Goal: Task Accomplishment & Management: Use online tool/utility

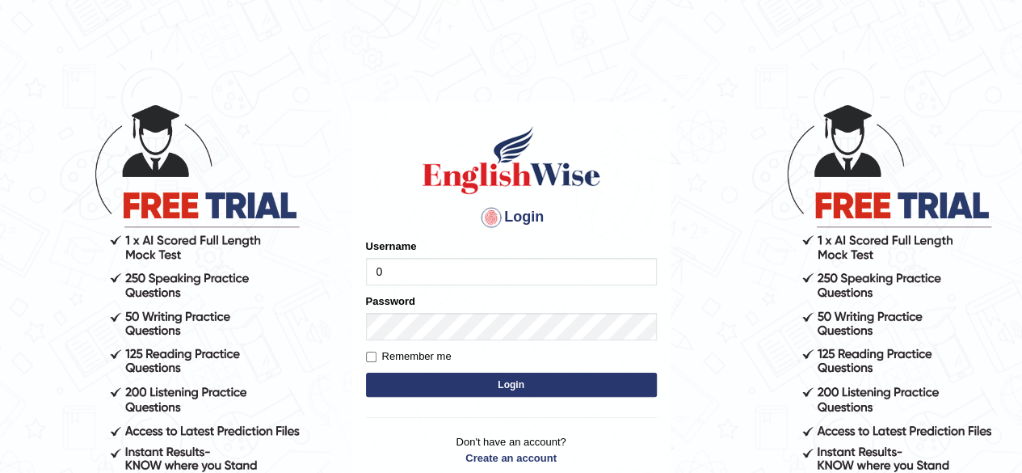
type input "0405144665"
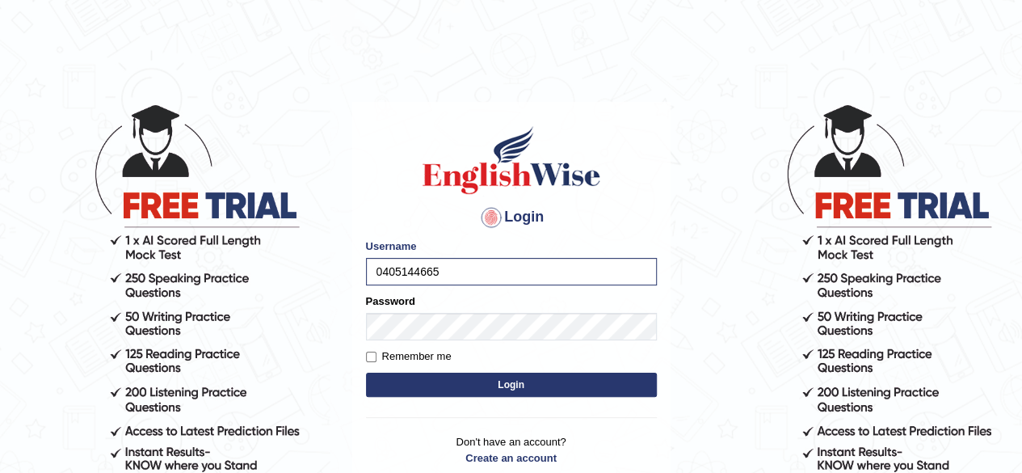
click at [519, 381] on button "Login" at bounding box center [511, 384] width 291 height 24
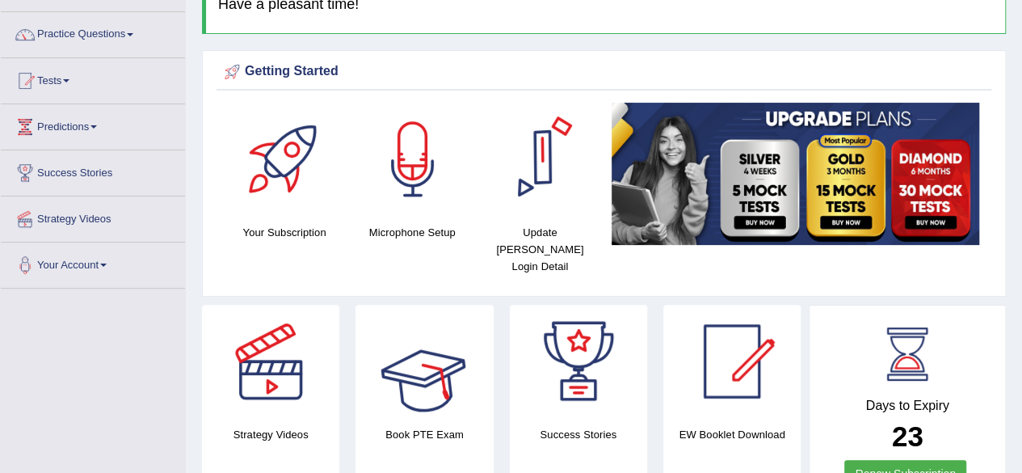
scroll to position [115, 0]
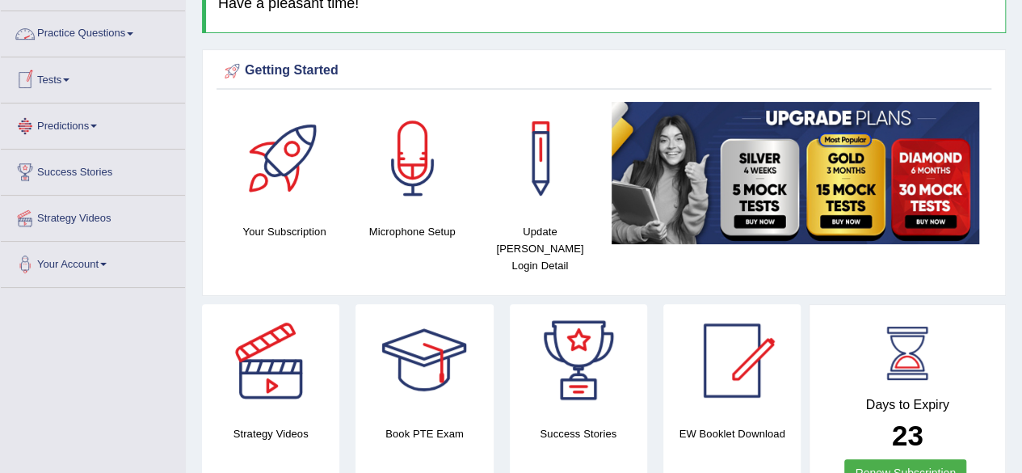
click at [92, 27] on link "Practice Questions" at bounding box center [93, 31] width 184 height 40
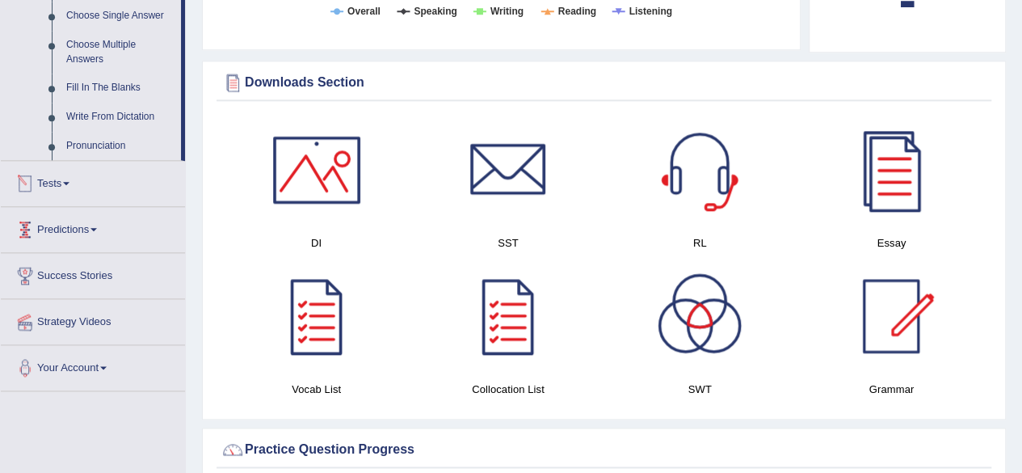
scroll to position [875, 0]
click at [66, 180] on link "Tests" at bounding box center [93, 180] width 184 height 40
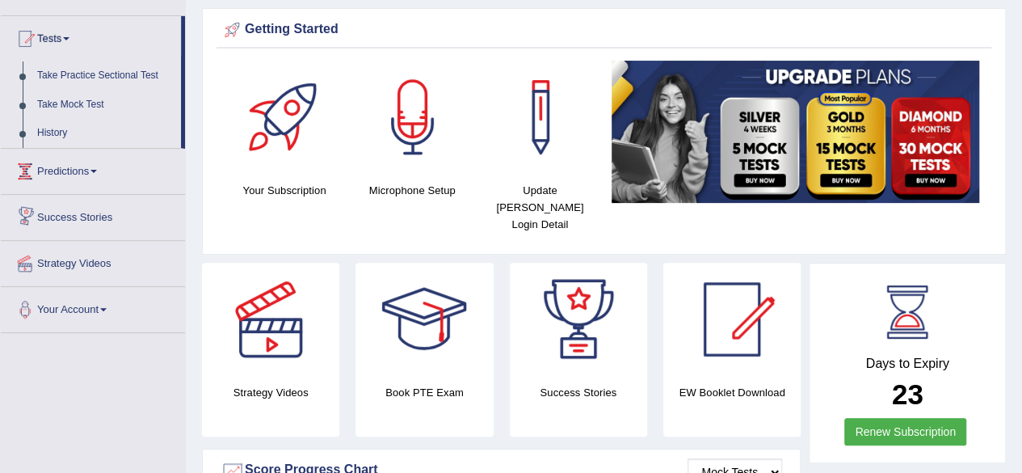
scroll to position [0, 0]
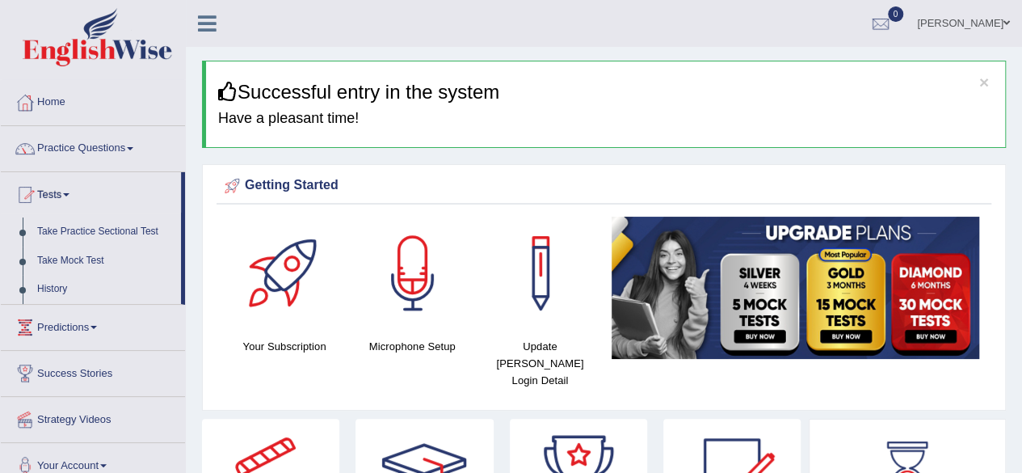
click at [126, 149] on link "Practice Questions" at bounding box center [93, 146] width 184 height 40
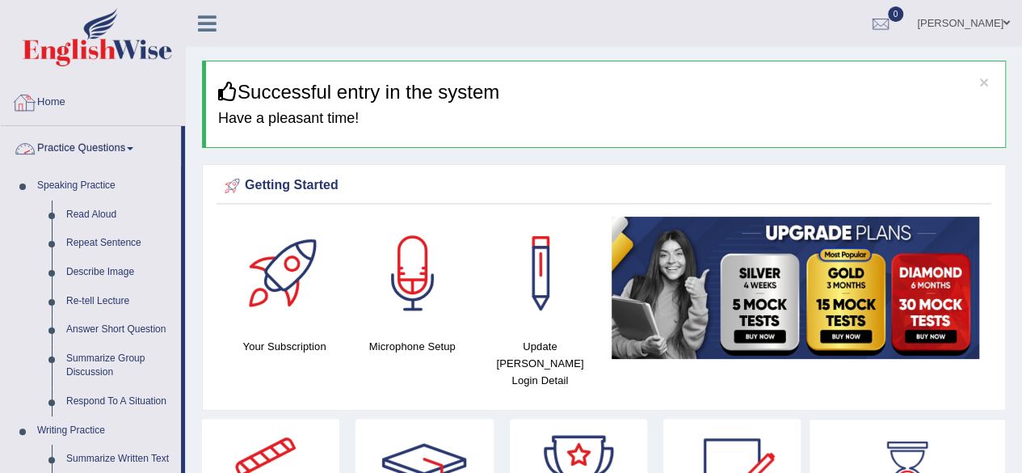
click at [58, 99] on link "Home" at bounding box center [93, 100] width 184 height 40
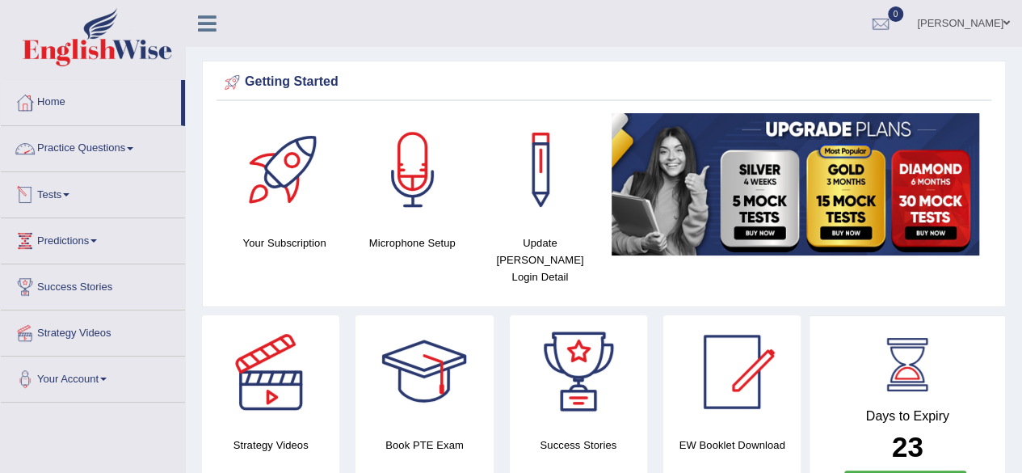
click at [53, 191] on link "Tests" at bounding box center [93, 192] width 184 height 40
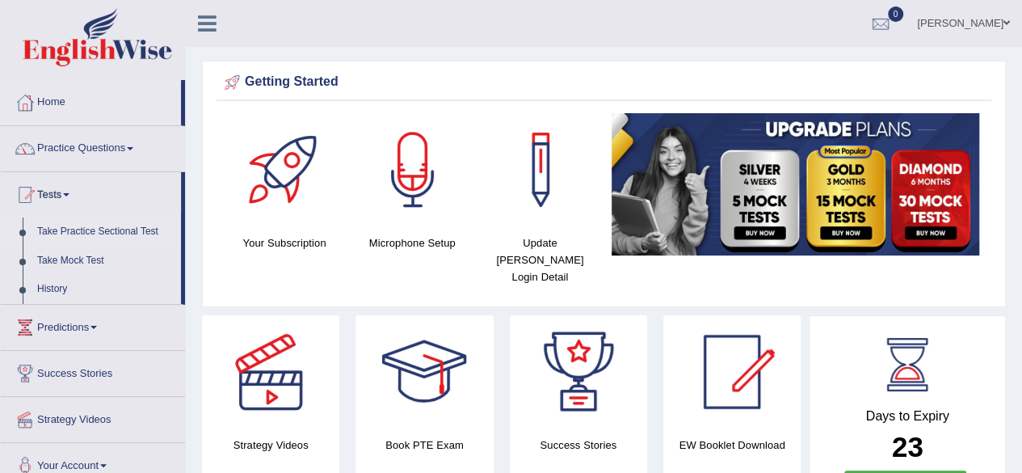
click at [90, 226] on link "Take Practice Sectional Test" at bounding box center [105, 231] width 151 height 29
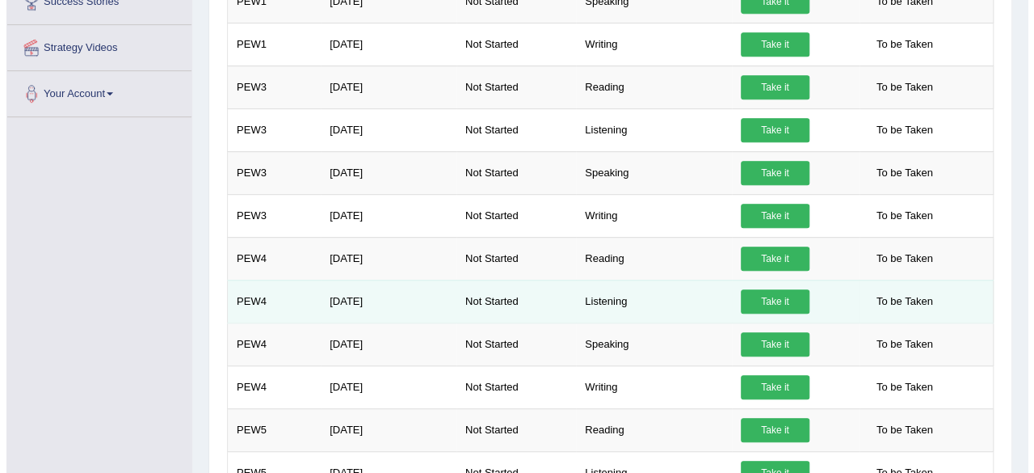
scroll to position [178, 0]
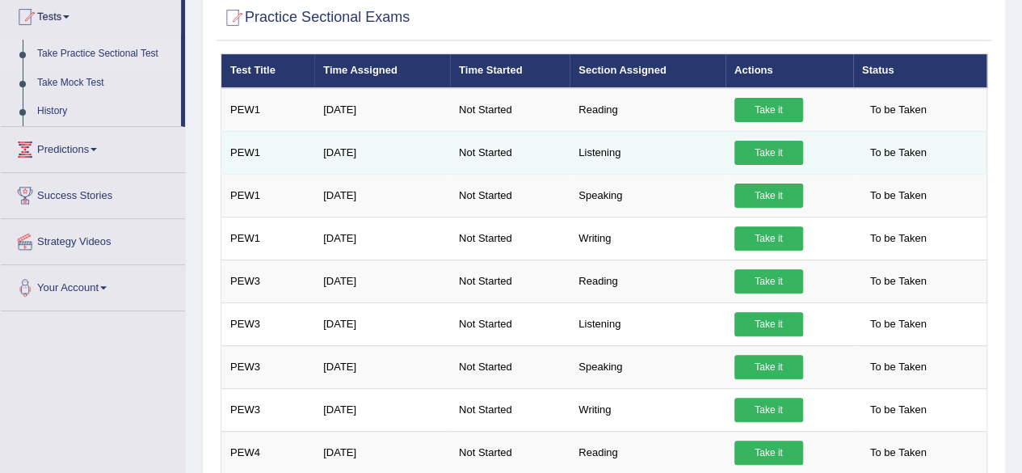
click at [781, 153] on link "Take it" at bounding box center [768, 153] width 69 height 24
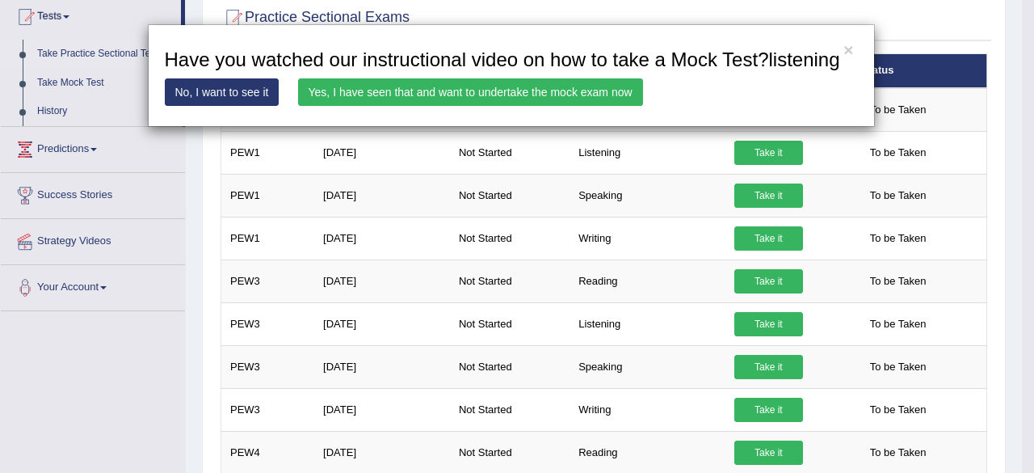
click at [460, 95] on link "Yes, I have seen that and want to undertake the mock exam now" at bounding box center [470, 91] width 345 height 27
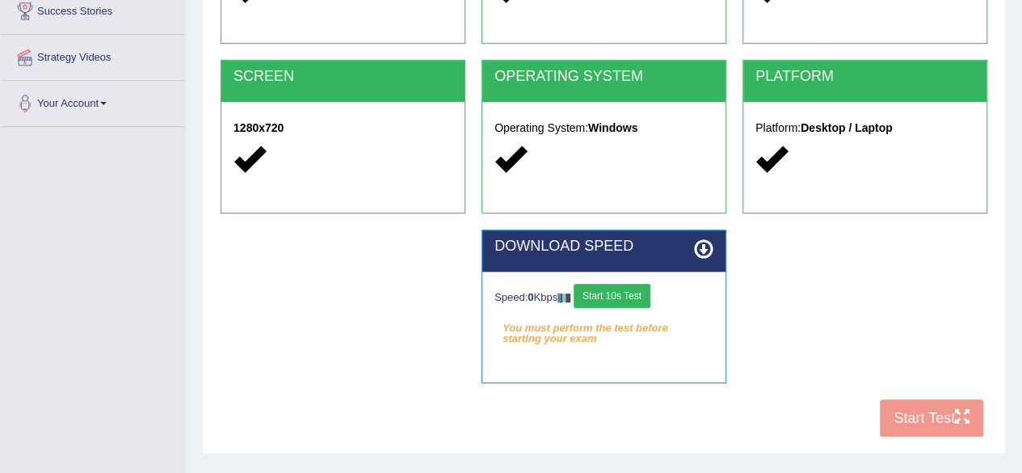
scroll to position [375, 0]
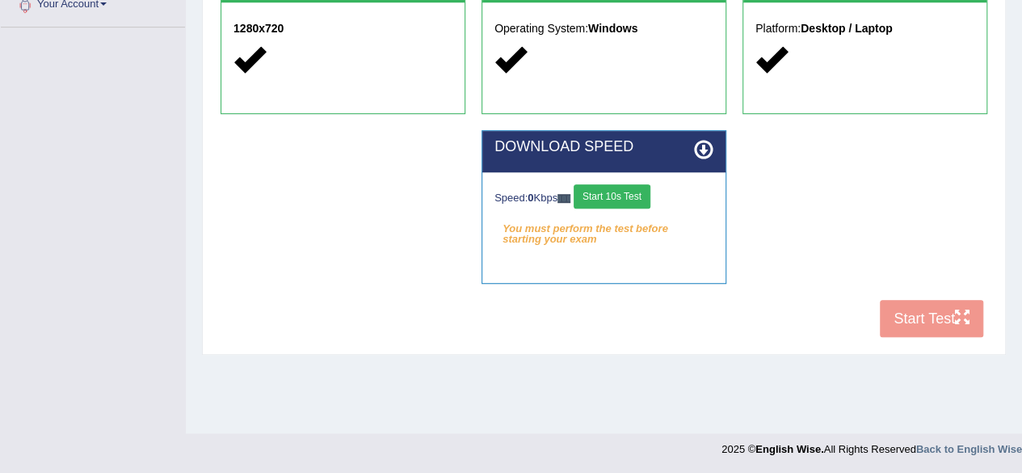
click at [630, 196] on button "Start 10s Test" at bounding box center [612, 196] width 77 height 24
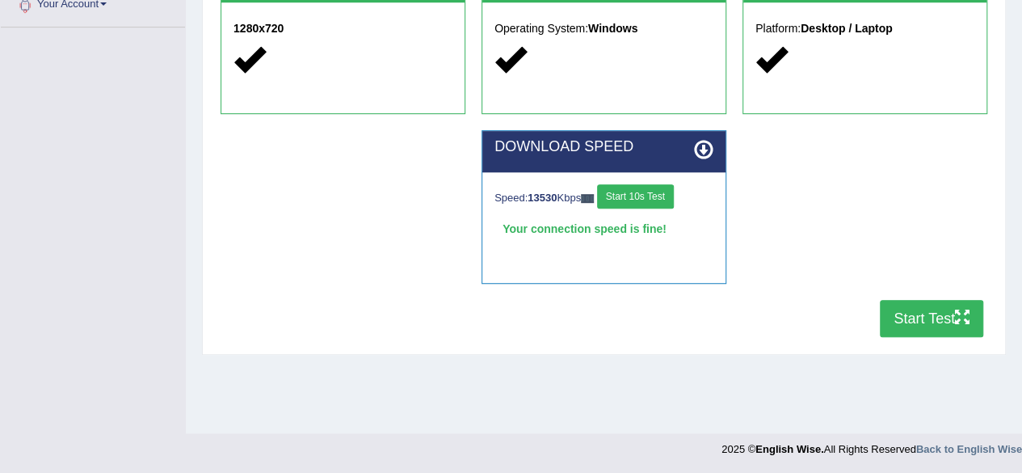
click at [914, 312] on button "Start Test" at bounding box center [931, 318] width 103 height 37
